Goal: Information Seeking & Learning: Learn about a topic

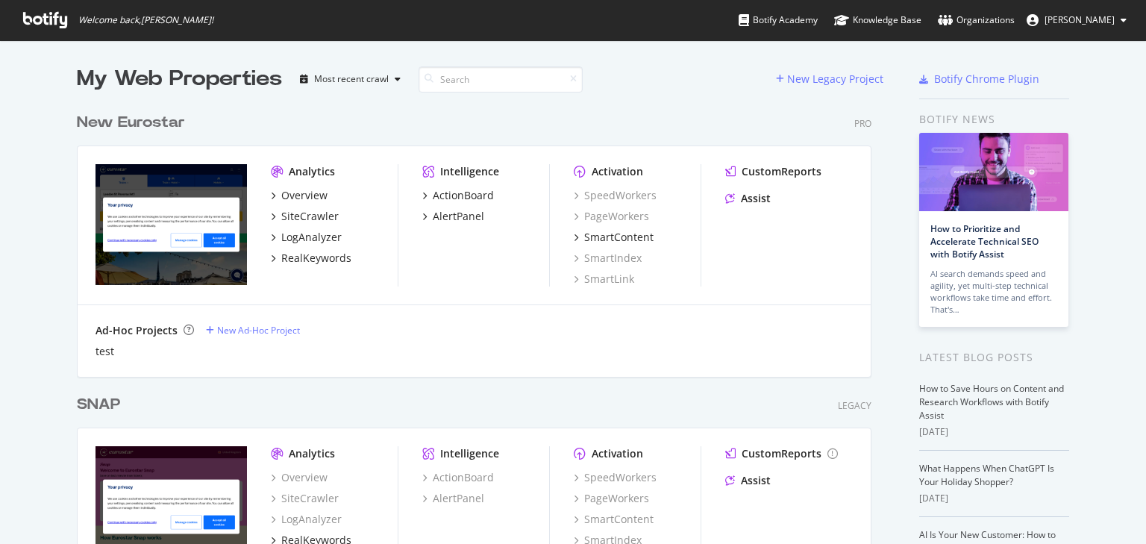
scroll to position [534, 1128]
click at [151, 133] on div "New Eurostar" at bounding box center [131, 123] width 108 height 22
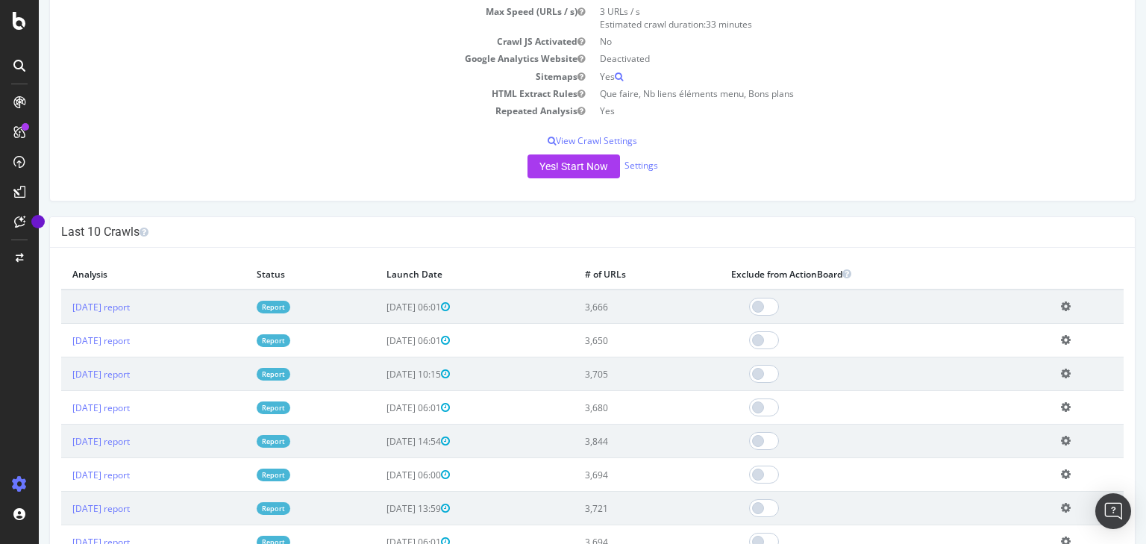
scroll to position [239, 0]
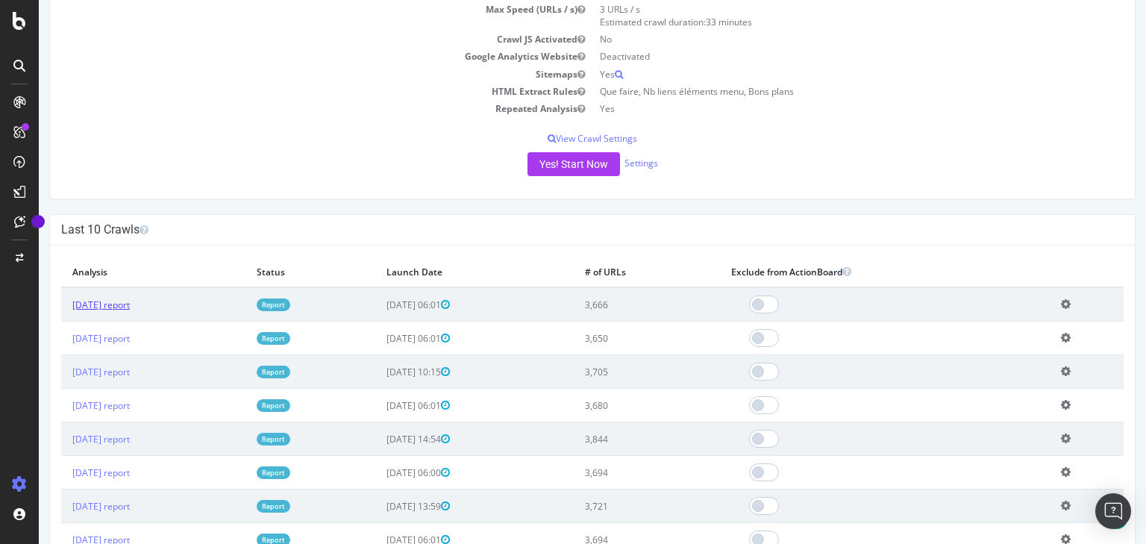
click at [130, 307] on link "[DATE] report" at bounding box center [100, 304] width 57 height 13
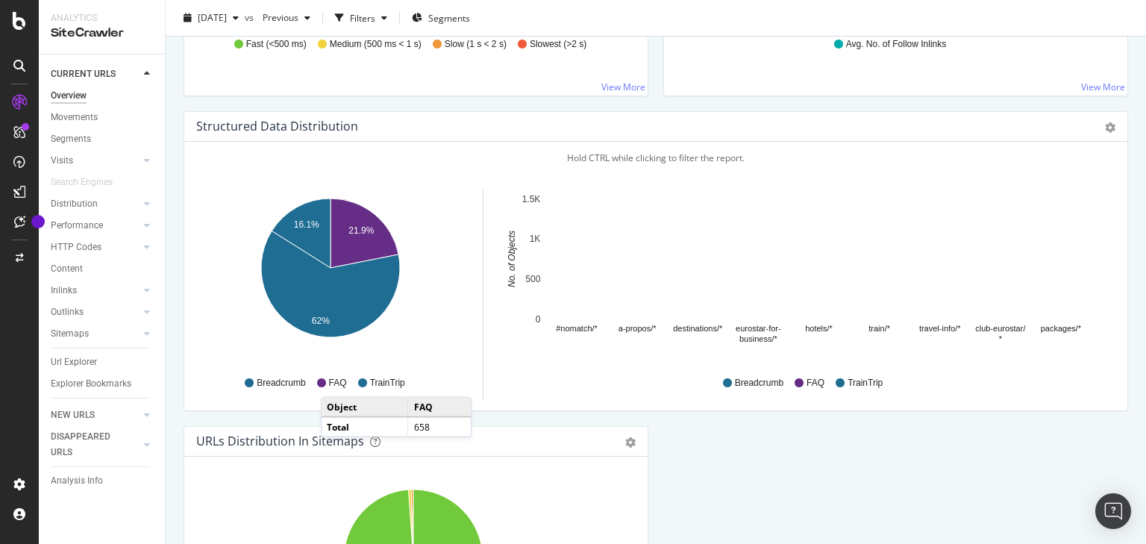
scroll to position [1372, 0]
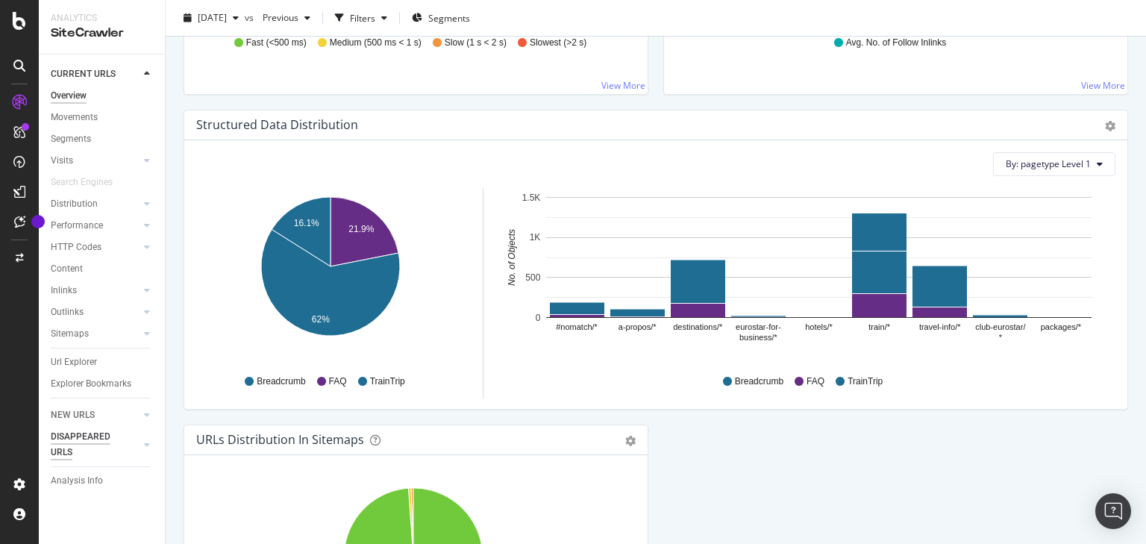
drag, startPoint x: 62, startPoint y: 406, endPoint x: 92, endPoint y: 412, distance: 30.3
click at [63, 407] on div "NEW URLS" at bounding box center [73, 415] width 44 height 16
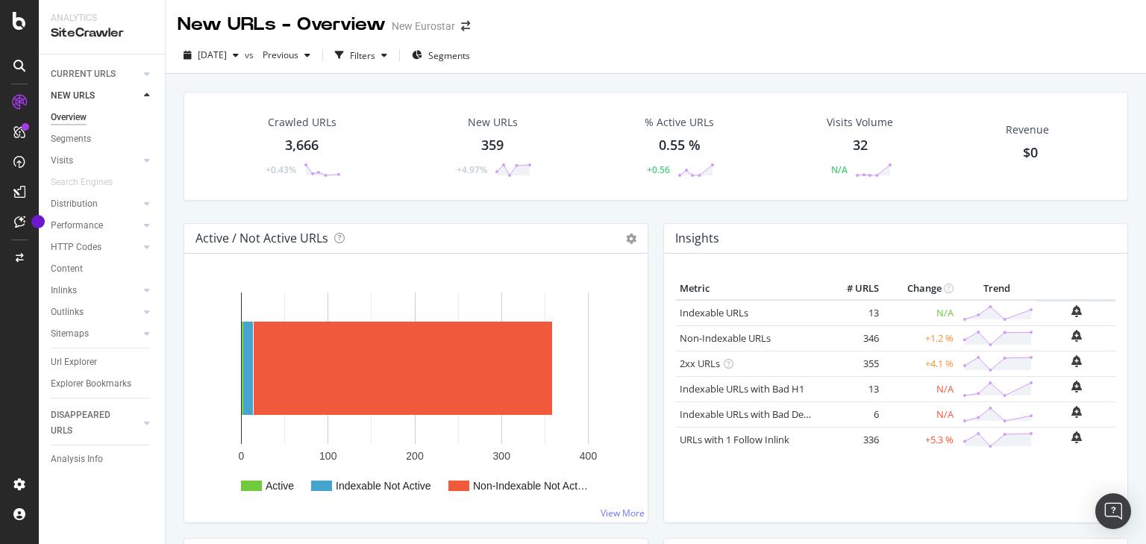
click at [503, 141] on div "New URLs 359 +4.97%" at bounding box center [493, 146] width 108 height 78
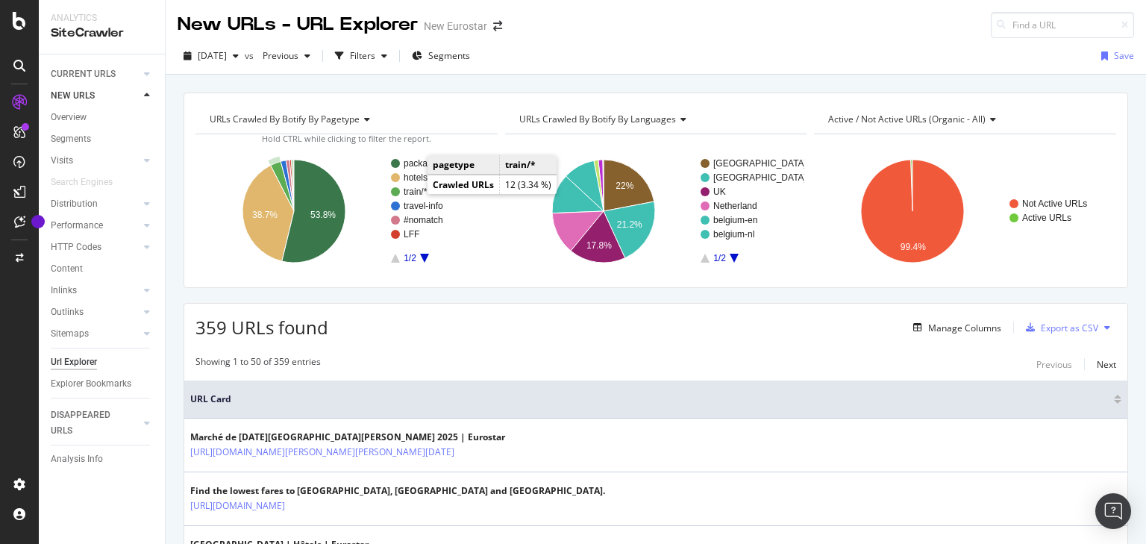
click at [412, 193] on text "train/*" at bounding box center [415, 191] width 24 height 10
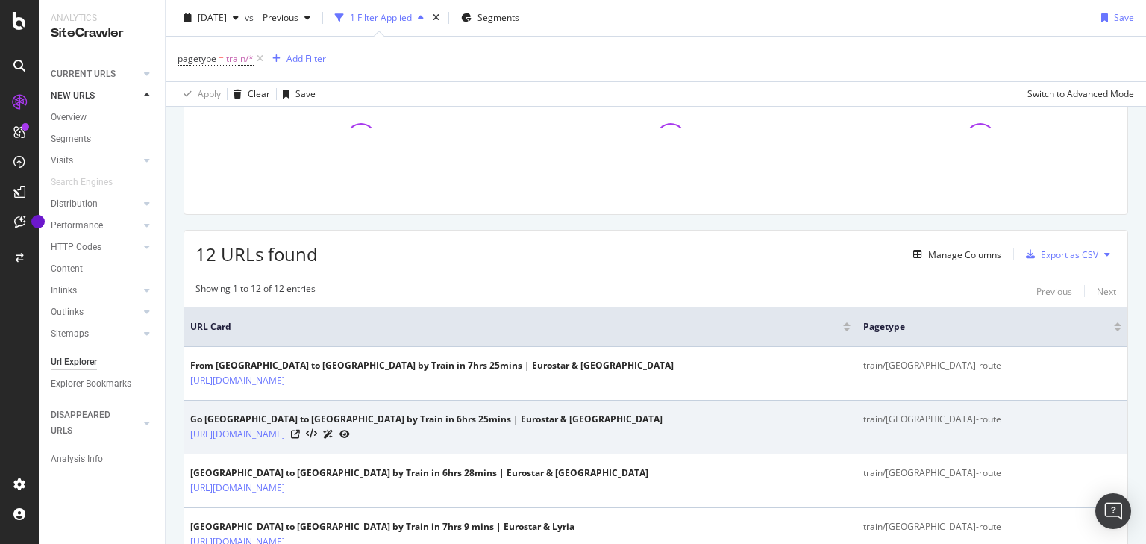
scroll to position [164, 0]
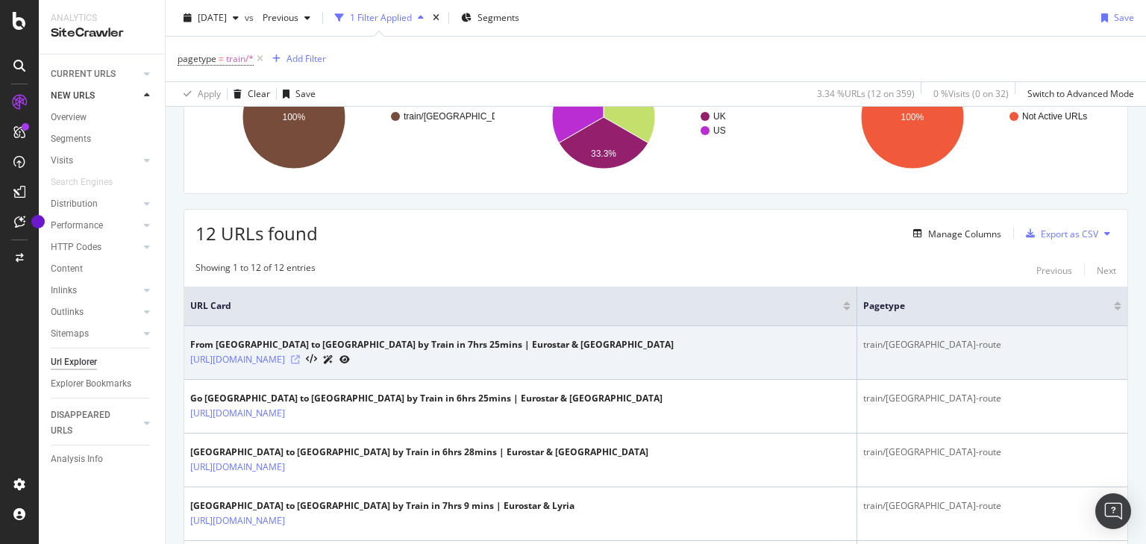
click at [300, 361] on icon at bounding box center [295, 359] width 9 height 9
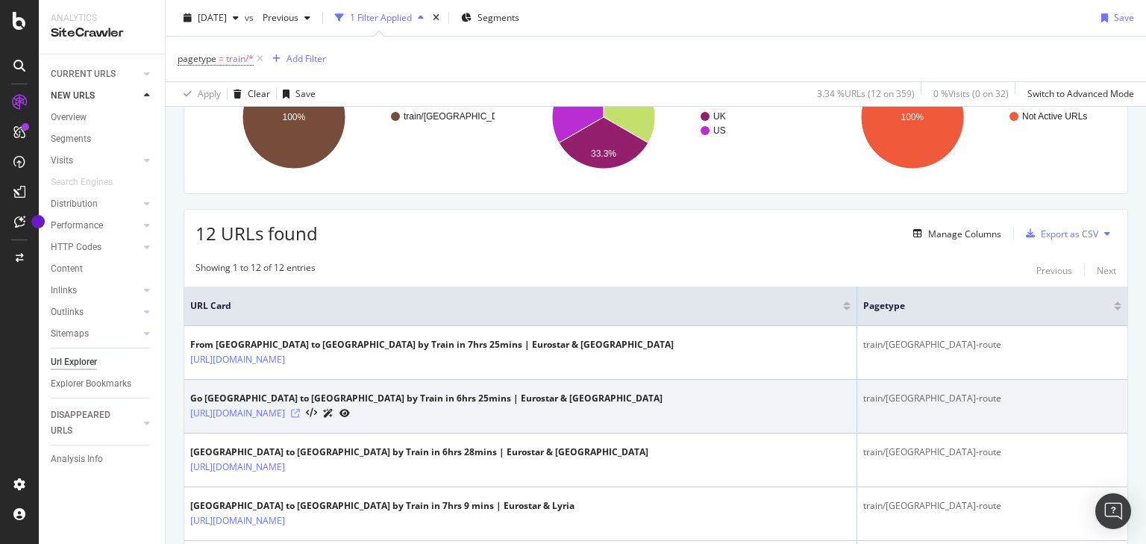
click at [300, 412] on icon at bounding box center [295, 413] width 9 height 9
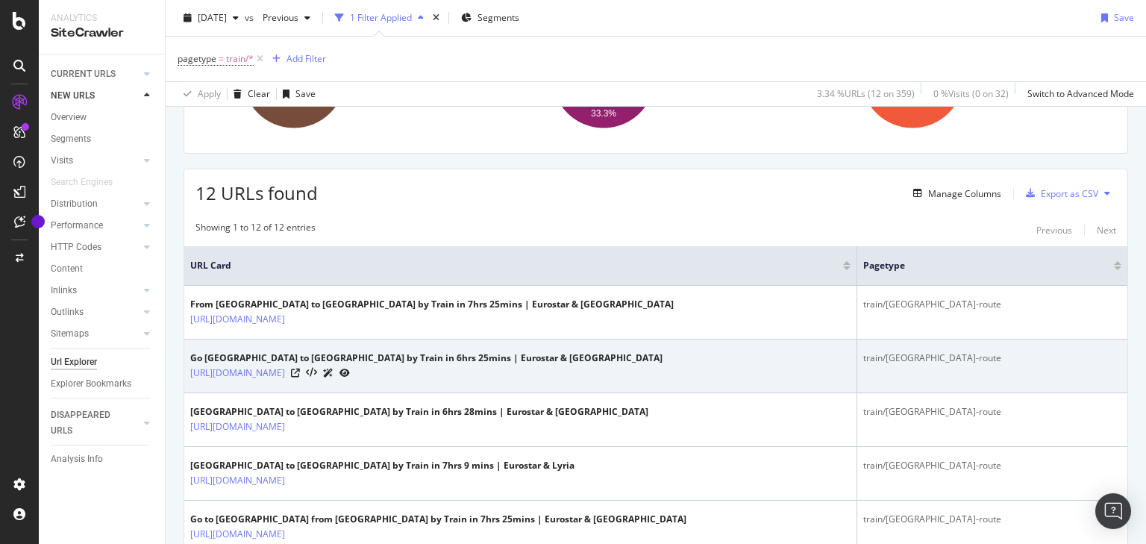
scroll to position [283, 0]
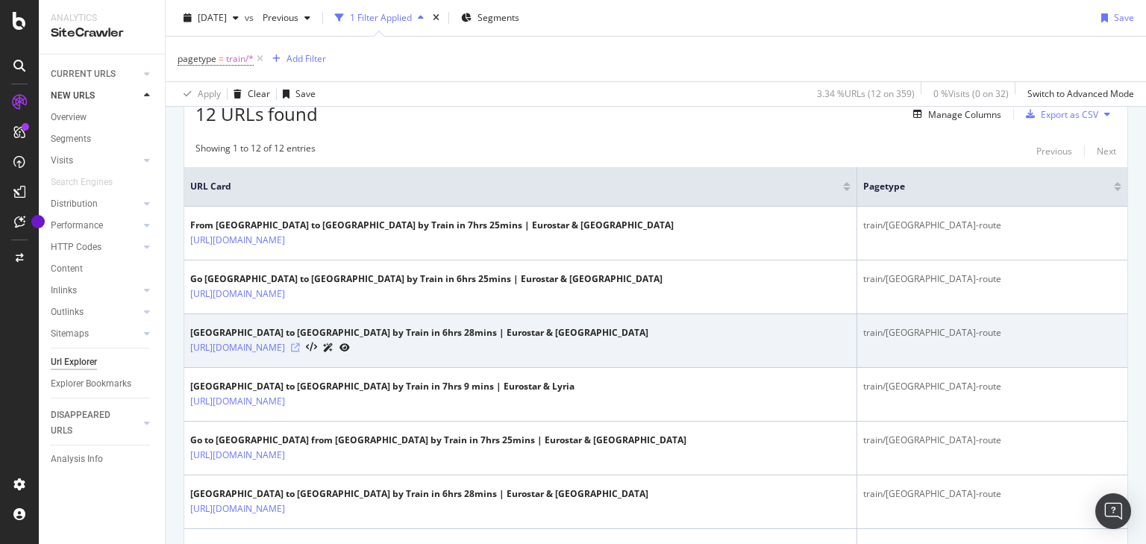
click at [300, 343] on icon at bounding box center [295, 347] width 9 height 9
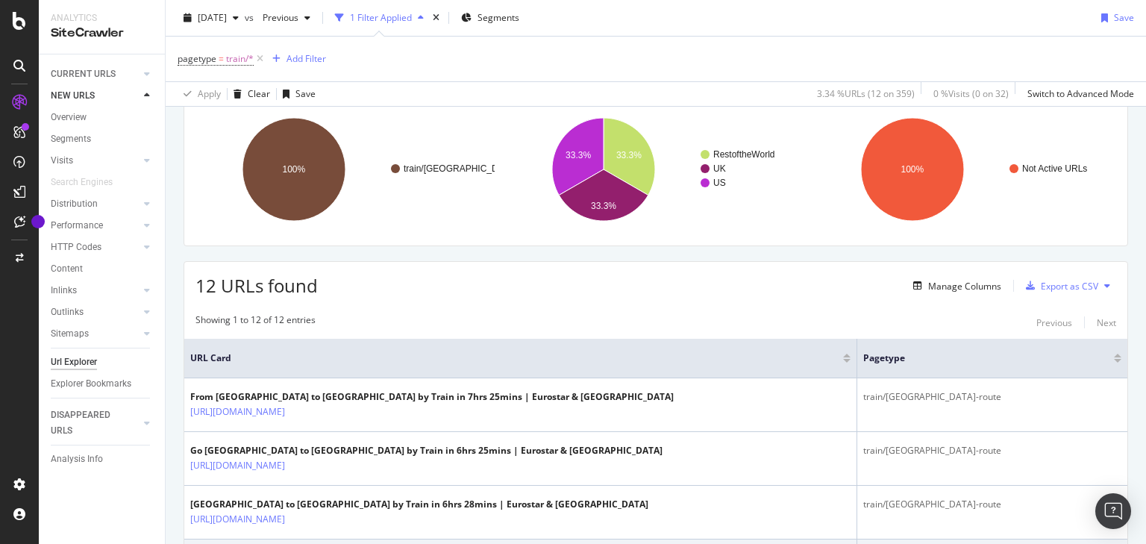
scroll to position [17, 0]
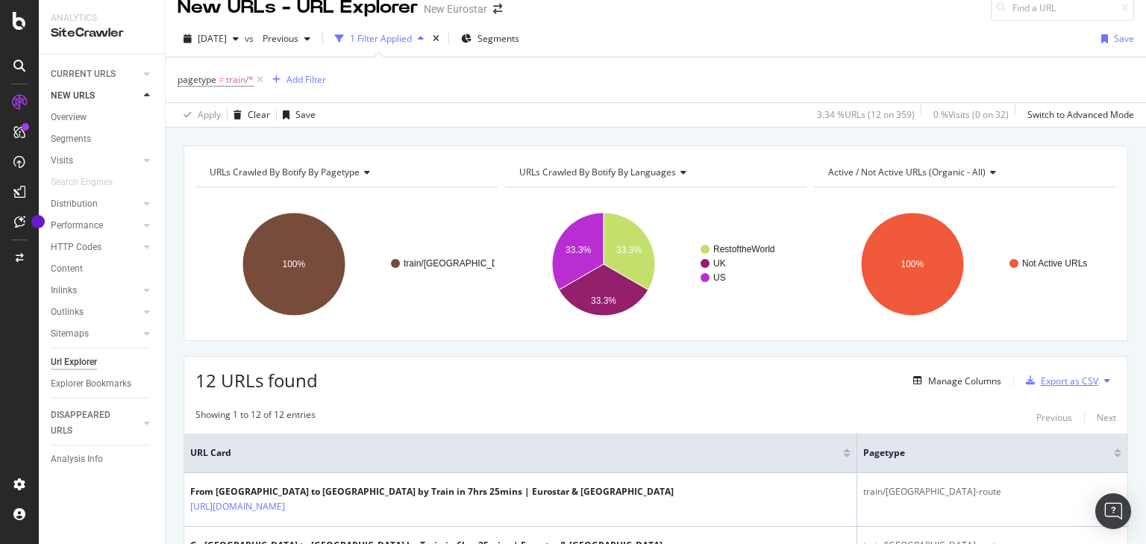
click at [1056, 378] on div "Export as CSV" at bounding box center [1068, 380] width 57 height 13
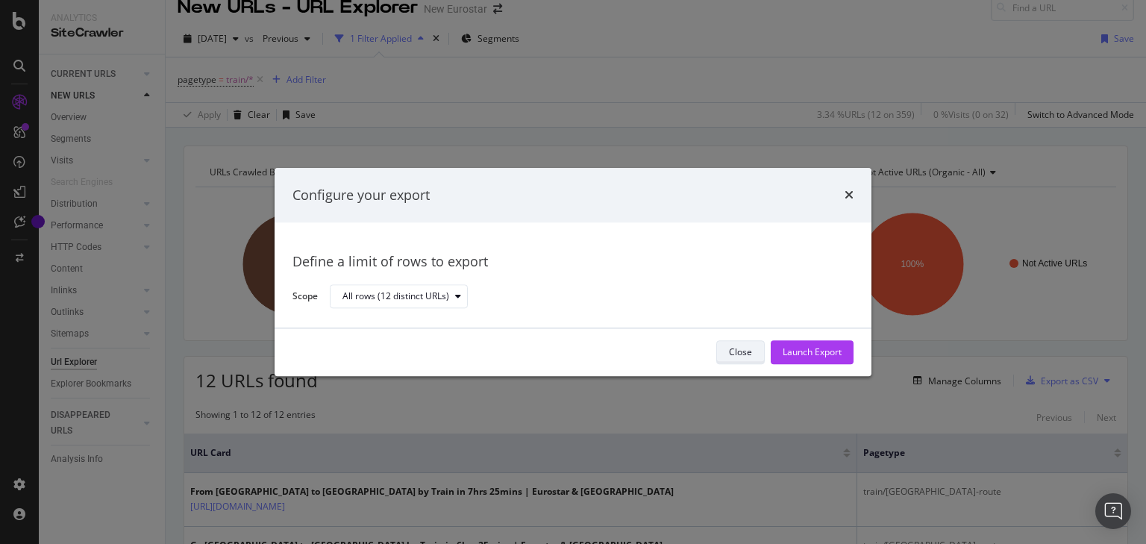
drag, startPoint x: 825, startPoint y: 355, endPoint x: 720, endPoint y: 347, distance: 104.7
click at [720, 347] on div "Close Launch Export" at bounding box center [784, 352] width 137 height 24
click at [723, 345] on button "Close" at bounding box center [740, 352] width 48 height 24
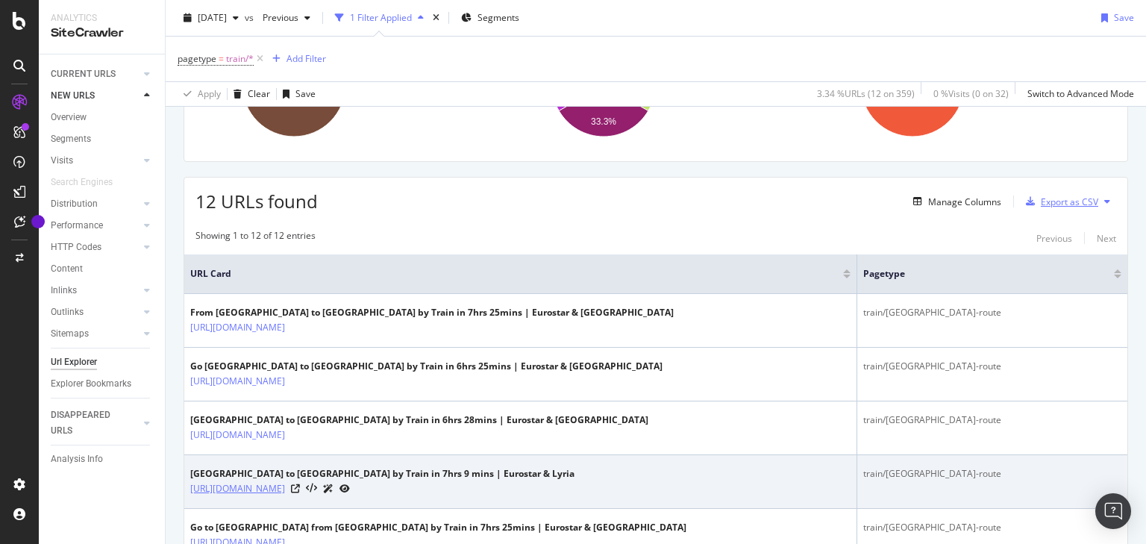
scroll to position [256, 0]
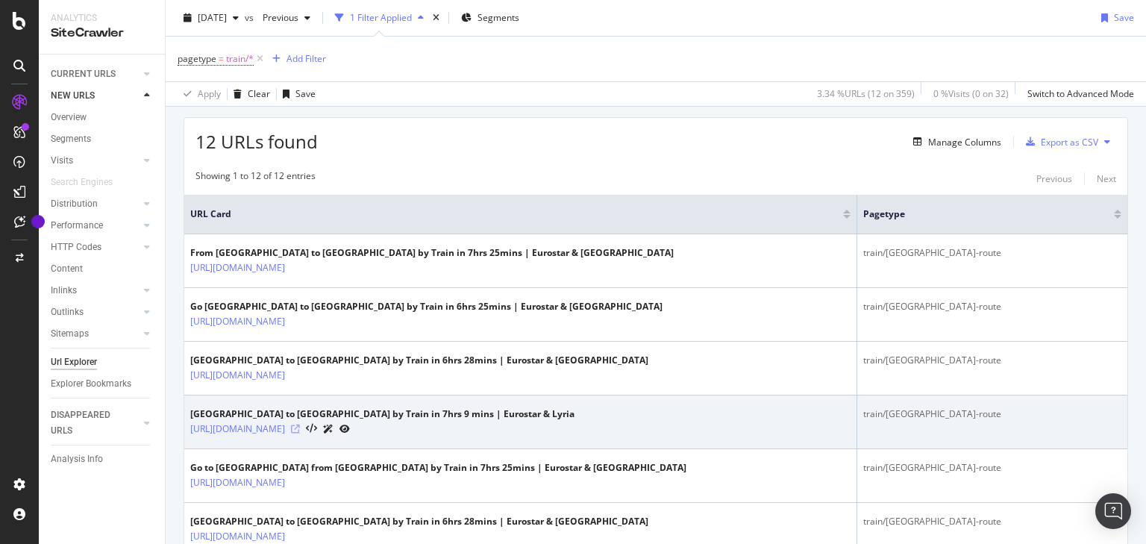
click at [300, 424] on icon at bounding box center [295, 428] width 9 height 9
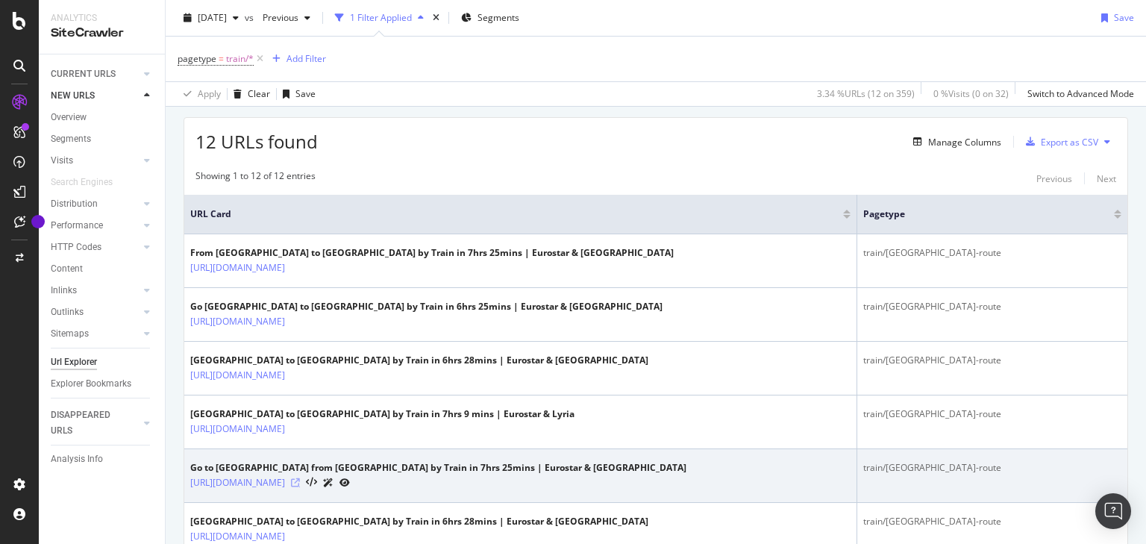
click at [300, 482] on icon at bounding box center [295, 482] width 9 height 9
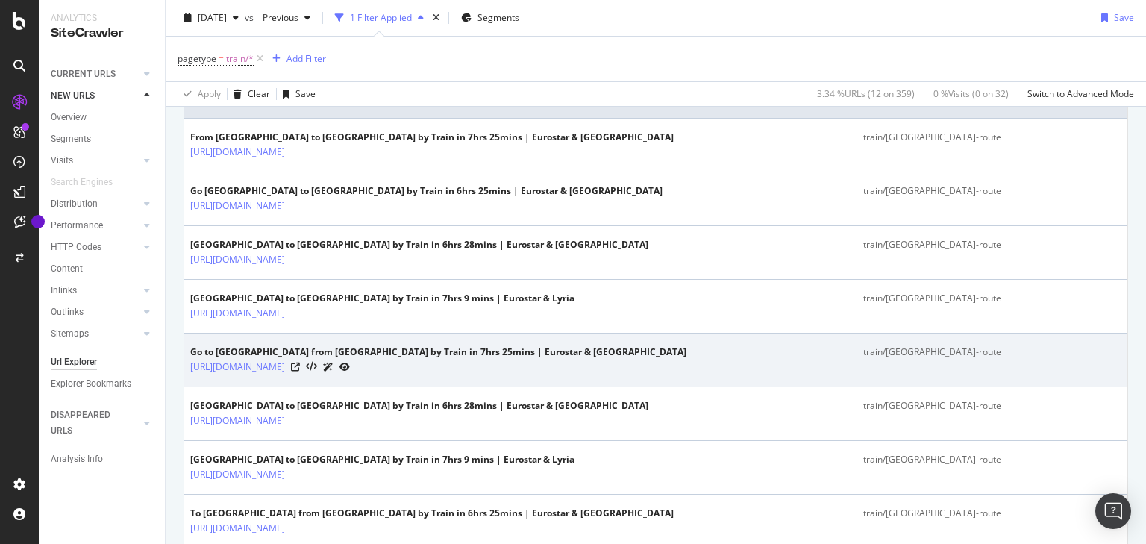
scroll to position [375, 0]
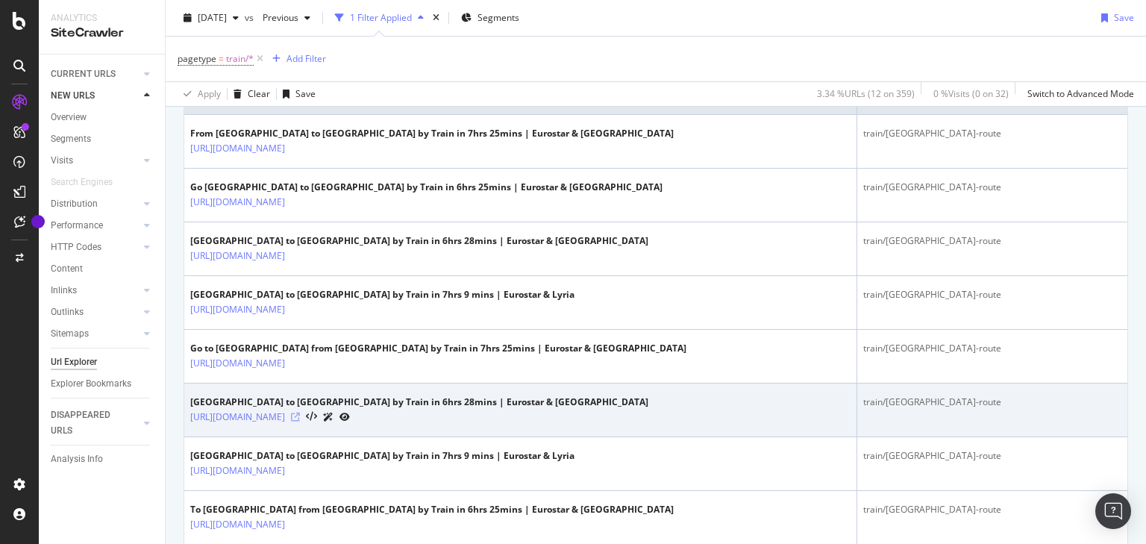
click at [300, 412] on icon at bounding box center [295, 416] width 9 height 9
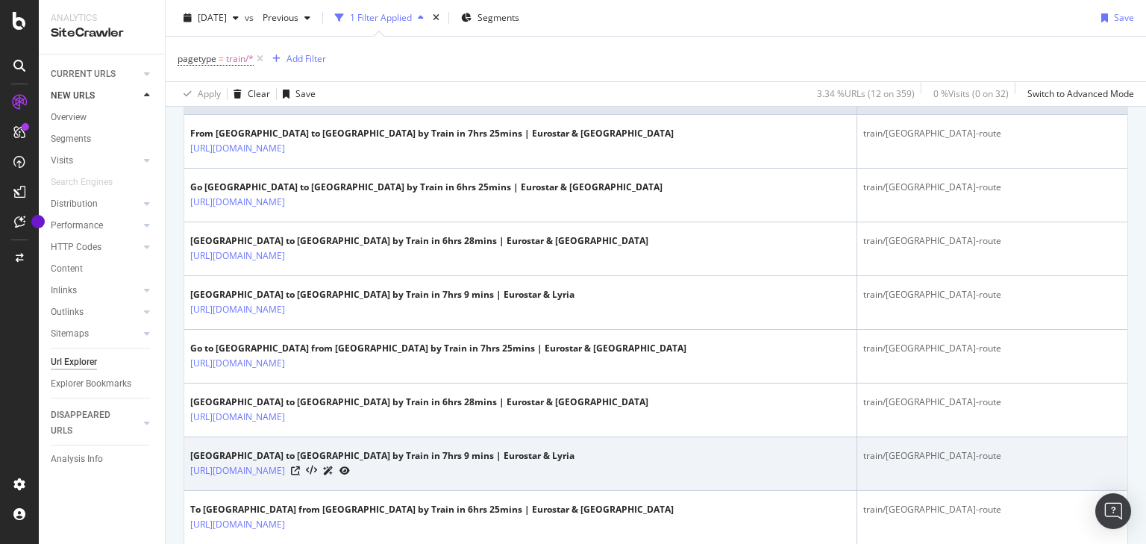
click at [350, 472] on div at bounding box center [320, 470] width 59 height 16
click at [300, 470] on icon at bounding box center [295, 470] width 9 height 9
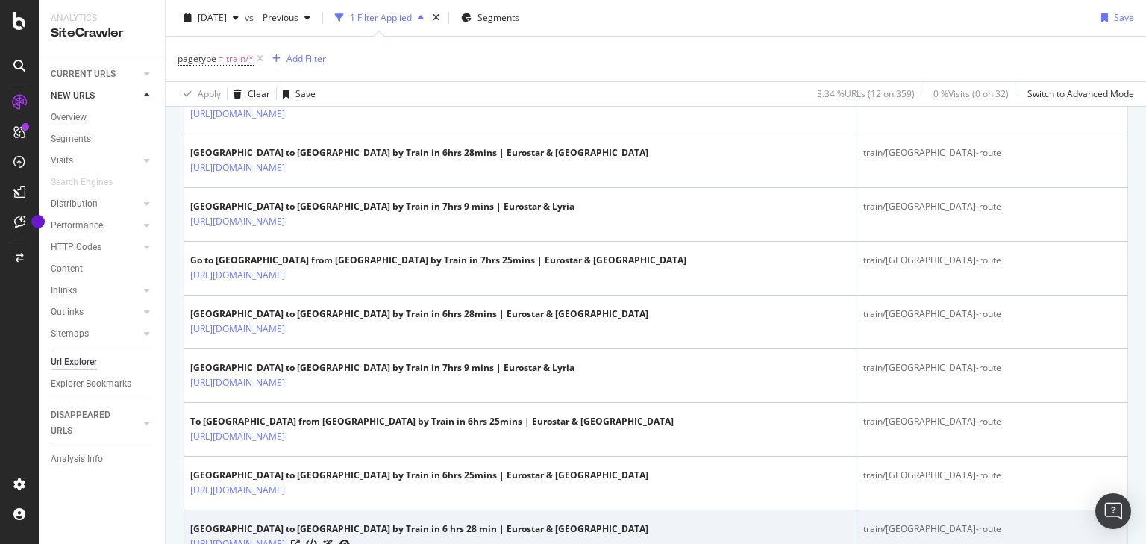
scroll to position [554, 0]
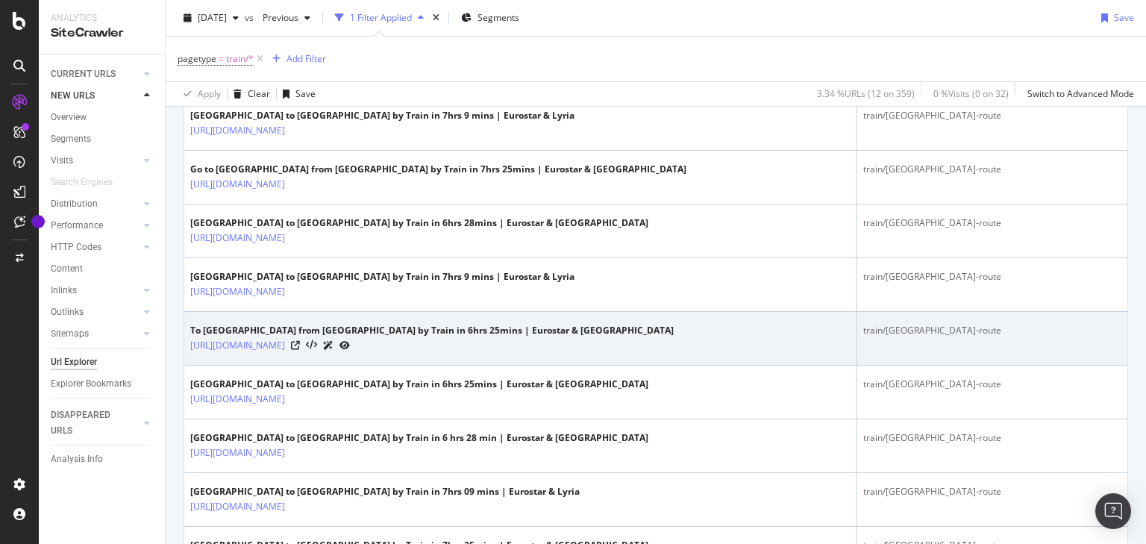
click at [424, 340] on div "[URL][DOMAIN_NAME]" at bounding box center [431, 345] width 483 height 16
click at [300, 343] on icon at bounding box center [295, 345] width 9 height 9
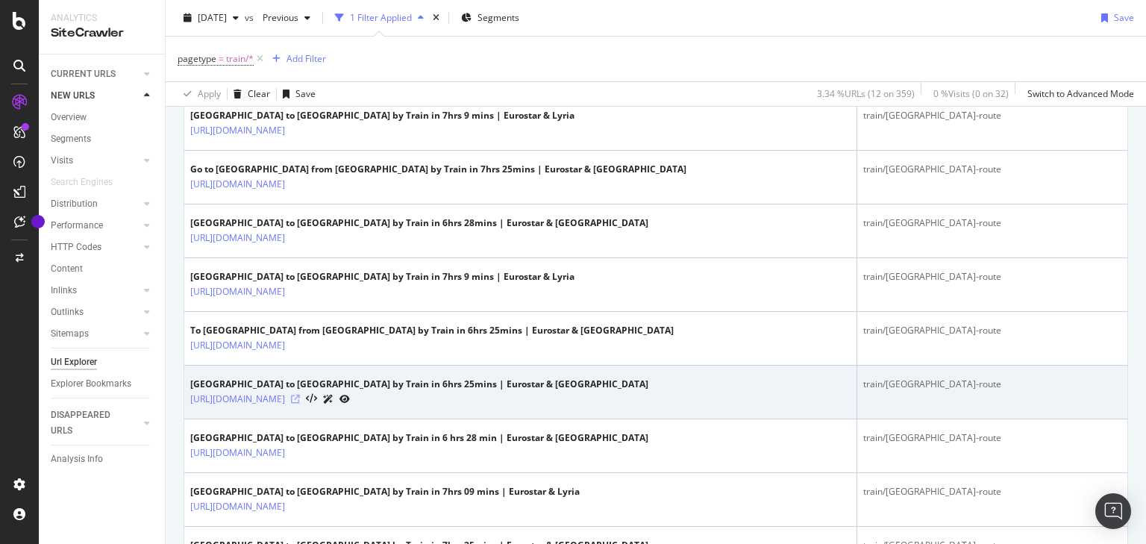
click at [300, 395] on icon at bounding box center [295, 399] width 9 height 9
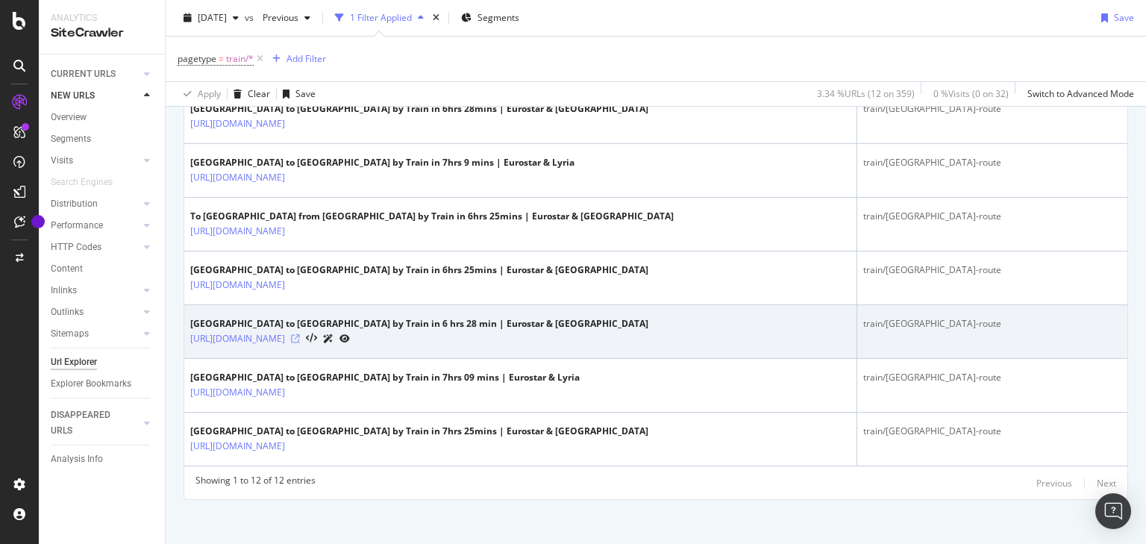
scroll to position [673, 0]
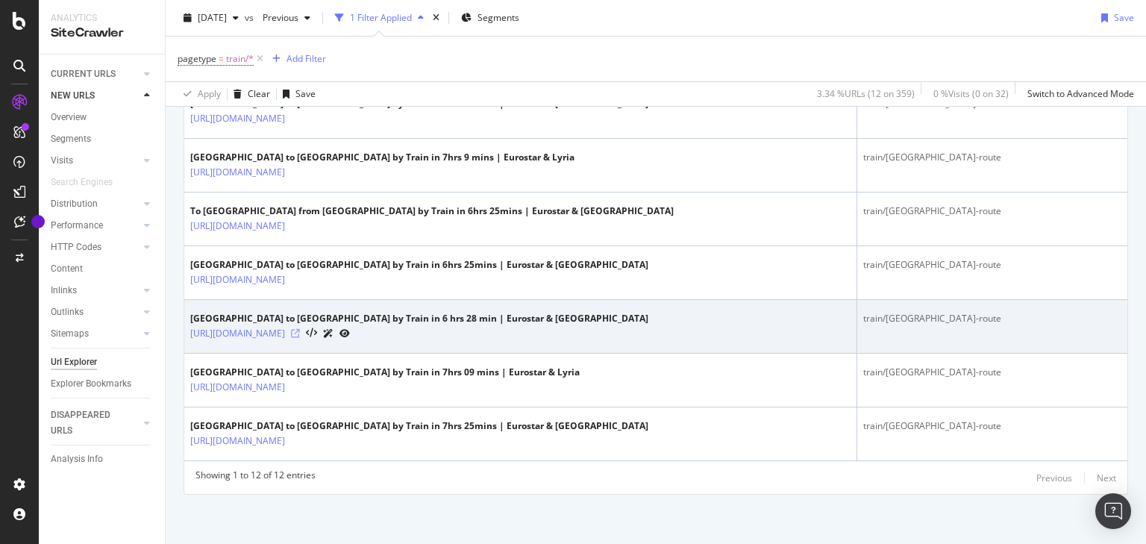
click at [300, 329] on icon at bounding box center [295, 333] width 9 height 9
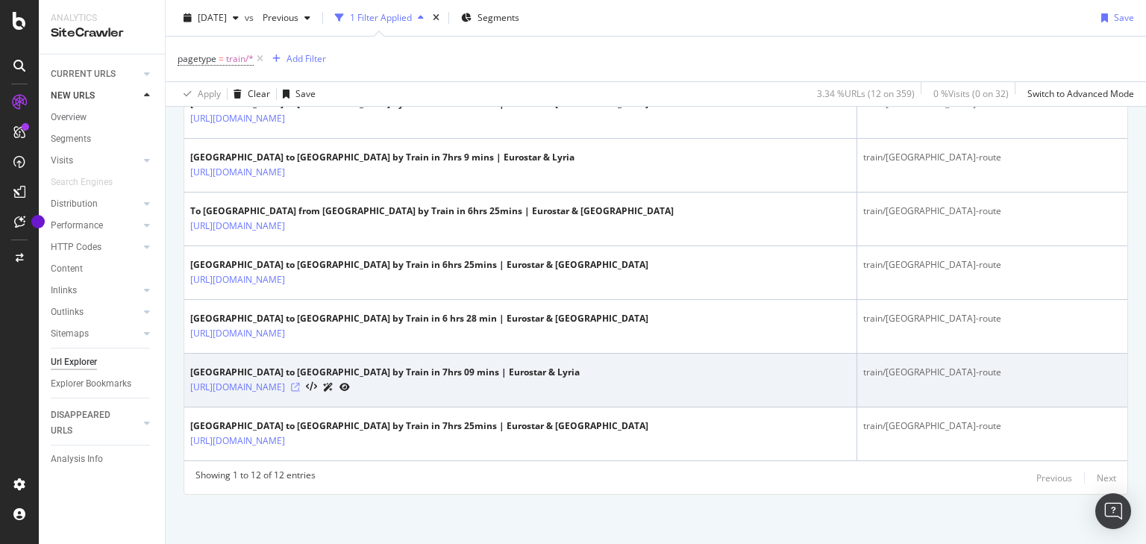
click at [300, 383] on icon at bounding box center [295, 387] width 9 height 9
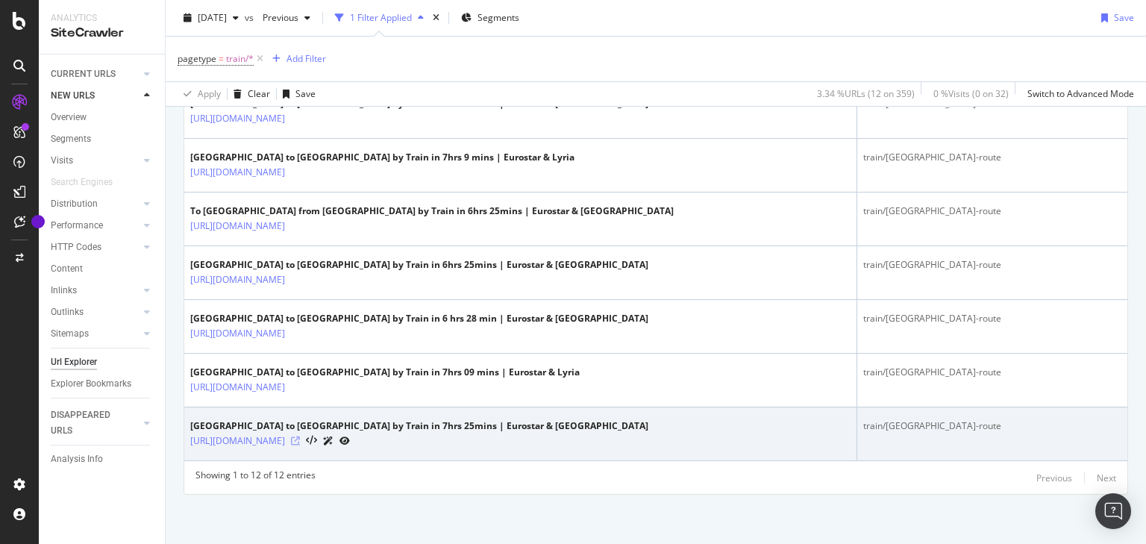
click at [300, 439] on icon at bounding box center [295, 440] width 9 height 9
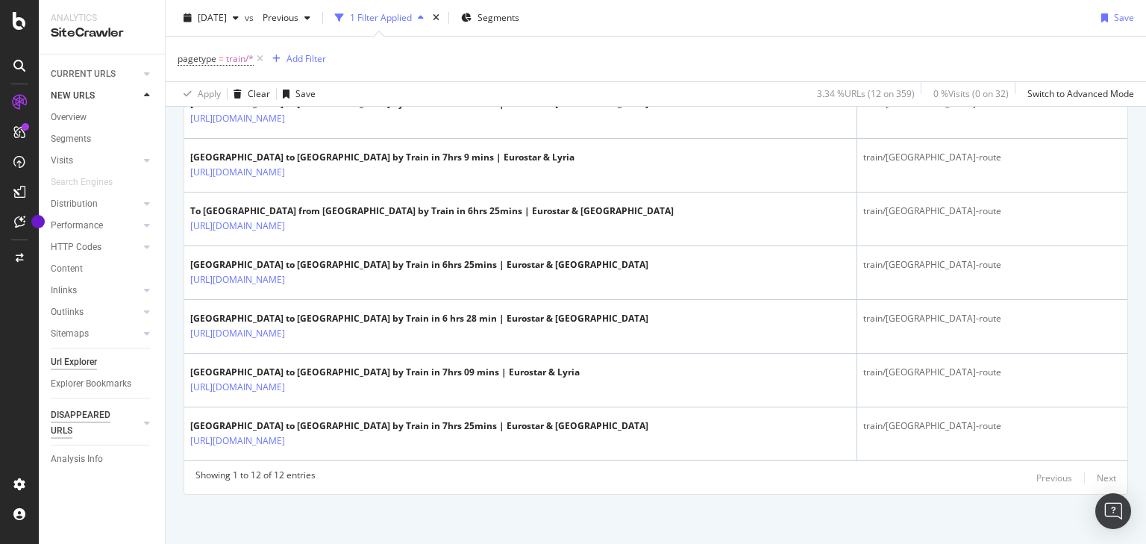
click at [113, 426] on div "DISAPPEARED URLS" at bounding box center [88, 422] width 75 height 31
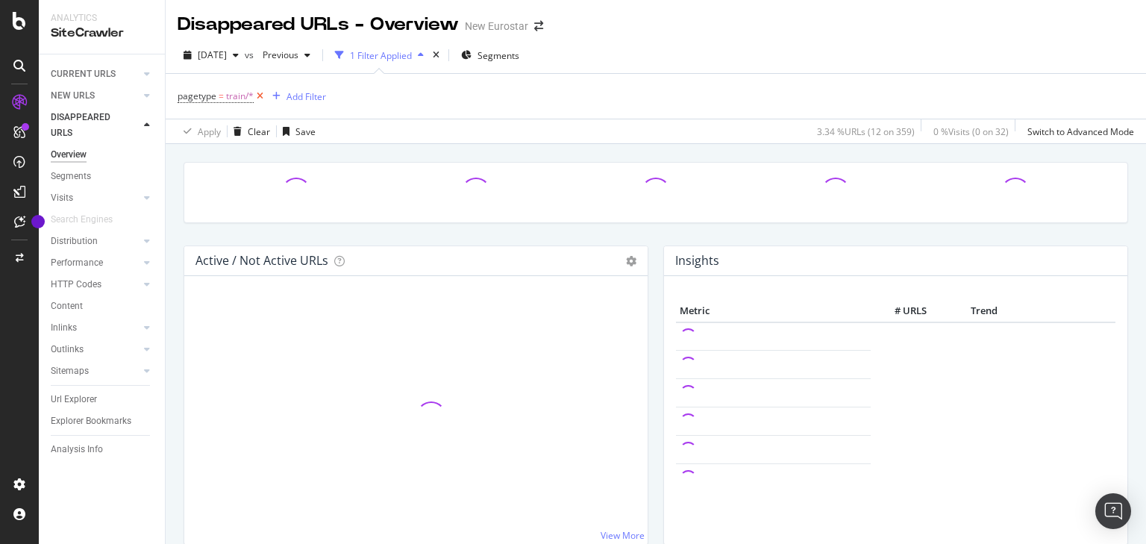
click at [261, 96] on icon at bounding box center [260, 96] width 13 height 15
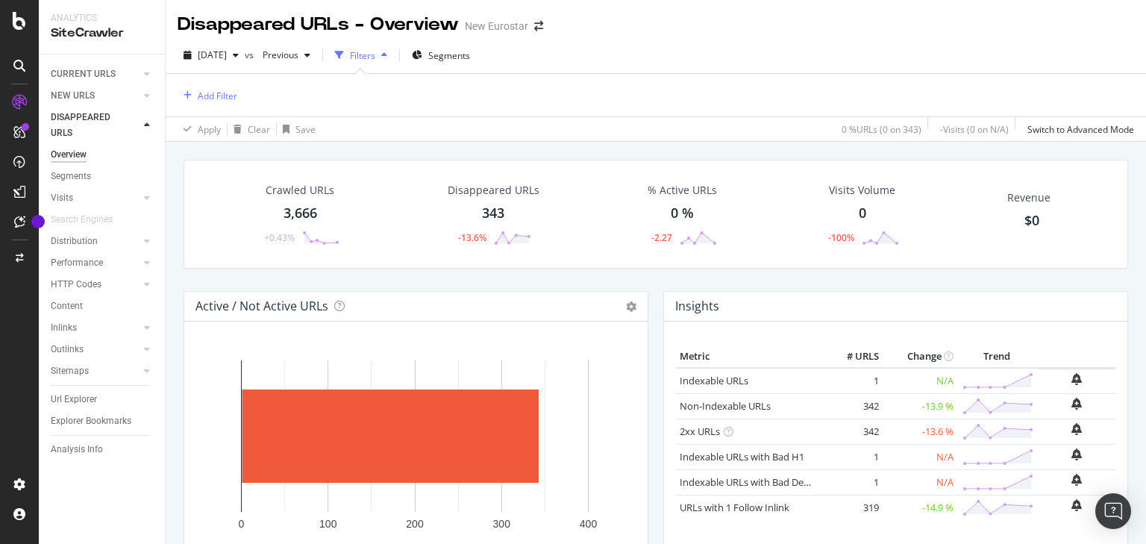
click at [494, 213] on div "343" at bounding box center [493, 213] width 22 height 19
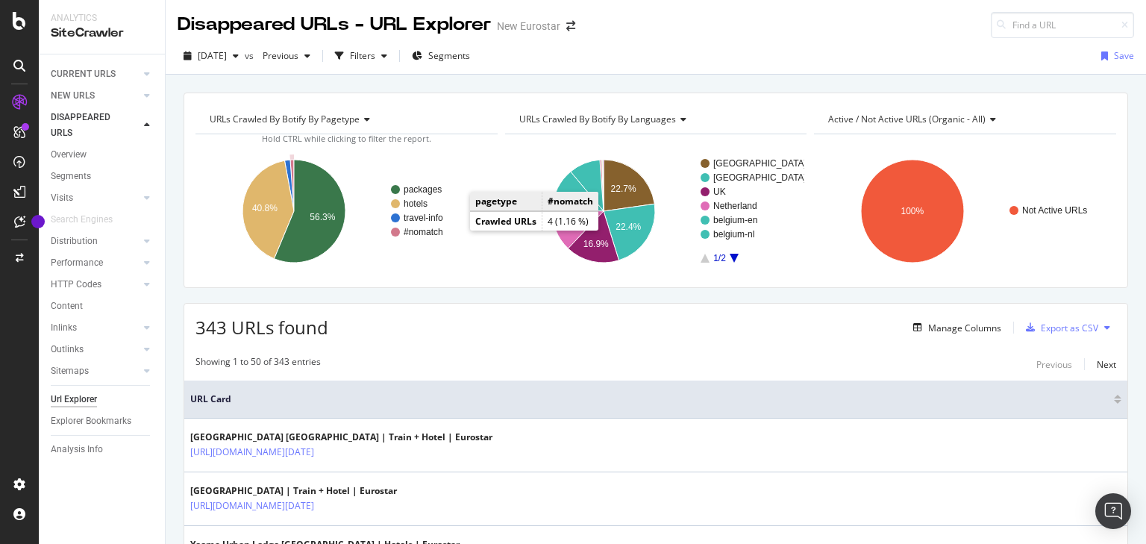
click at [440, 233] on text "#nomatch" at bounding box center [423, 232] width 40 height 10
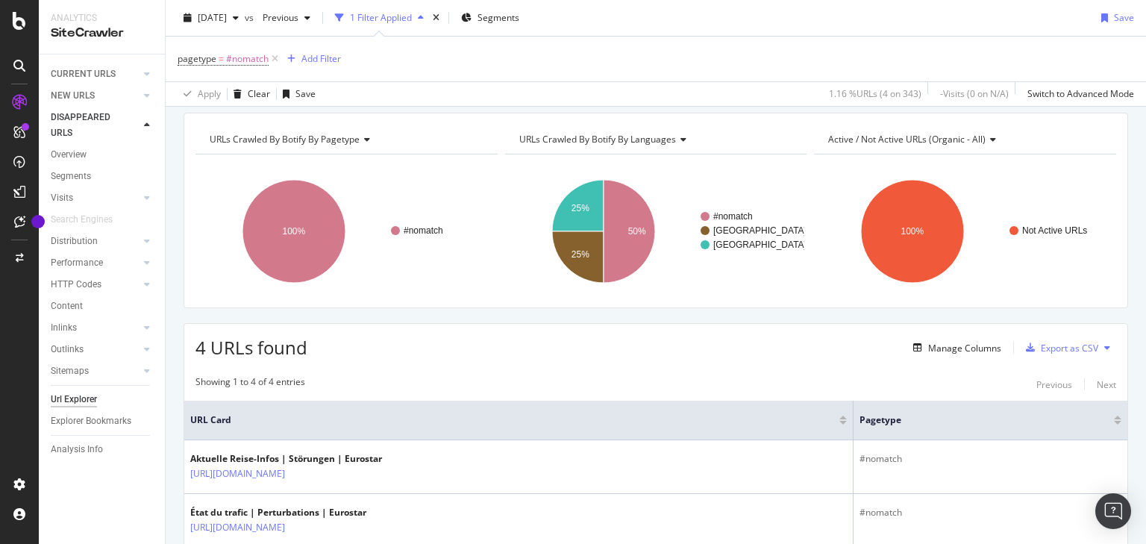
scroll to position [231, 0]
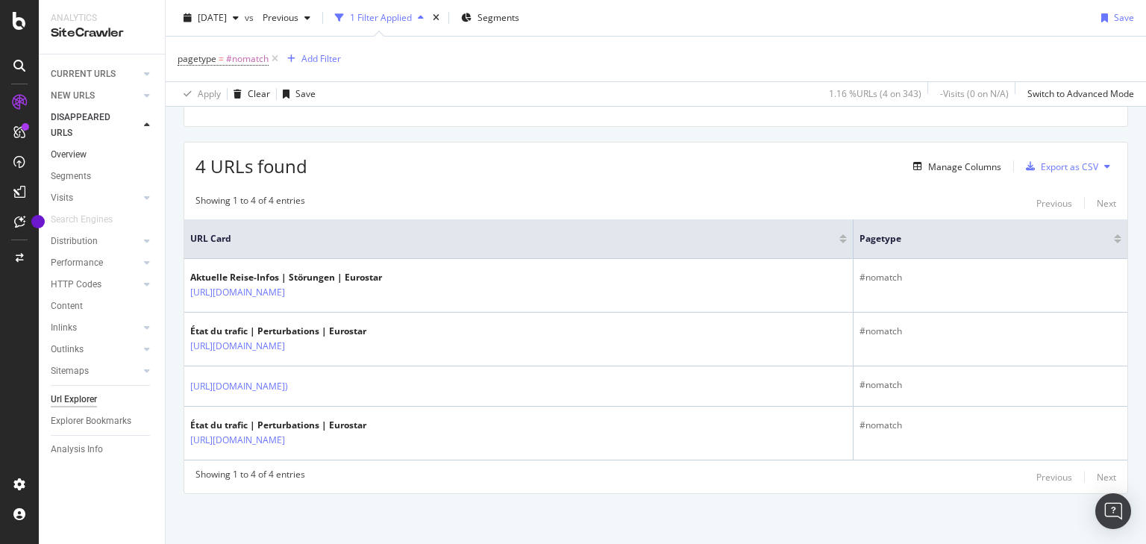
click at [89, 151] on link "Overview" at bounding box center [103, 155] width 104 height 16
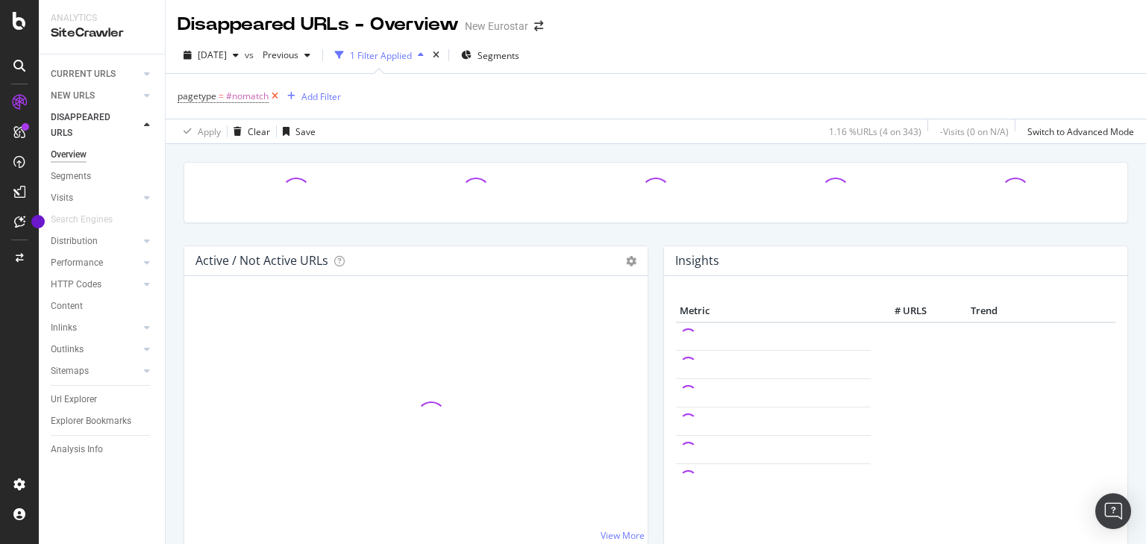
click at [276, 94] on icon at bounding box center [274, 96] width 13 height 15
